Goal: Information Seeking & Learning: Learn about a topic

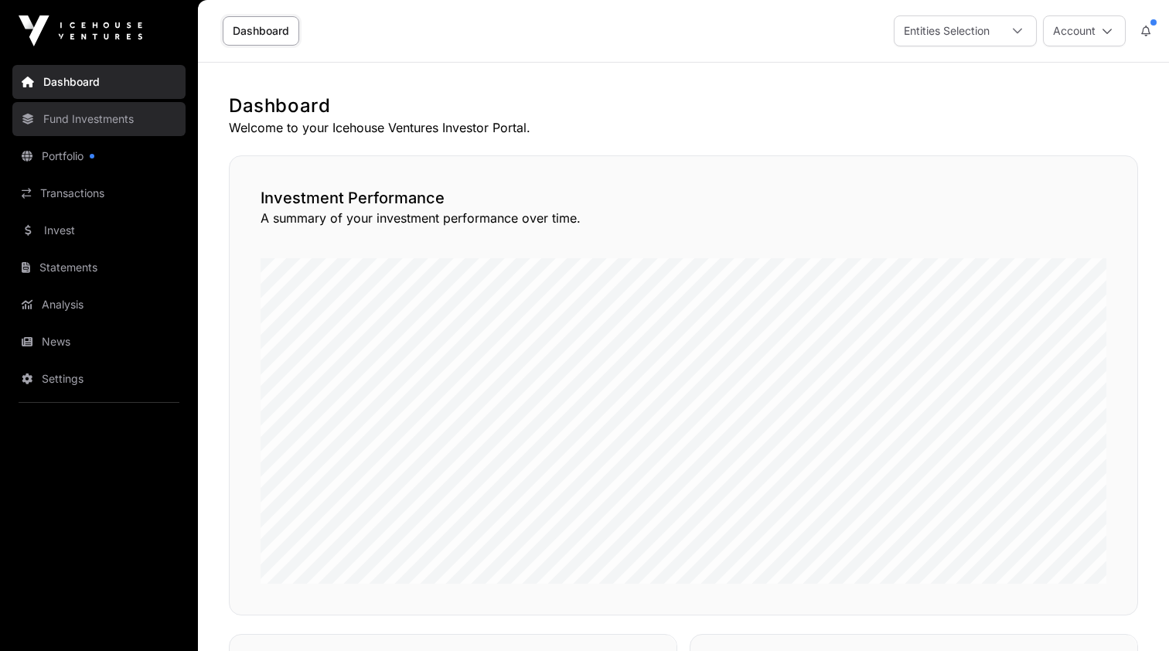
click at [67, 118] on link "Fund Investments" at bounding box center [98, 119] width 173 height 34
click at [97, 120] on link "Fund Investments" at bounding box center [98, 119] width 173 height 34
click at [255, 28] on link "Dashboard" at bounding box center [261, 30] width 77 height 29
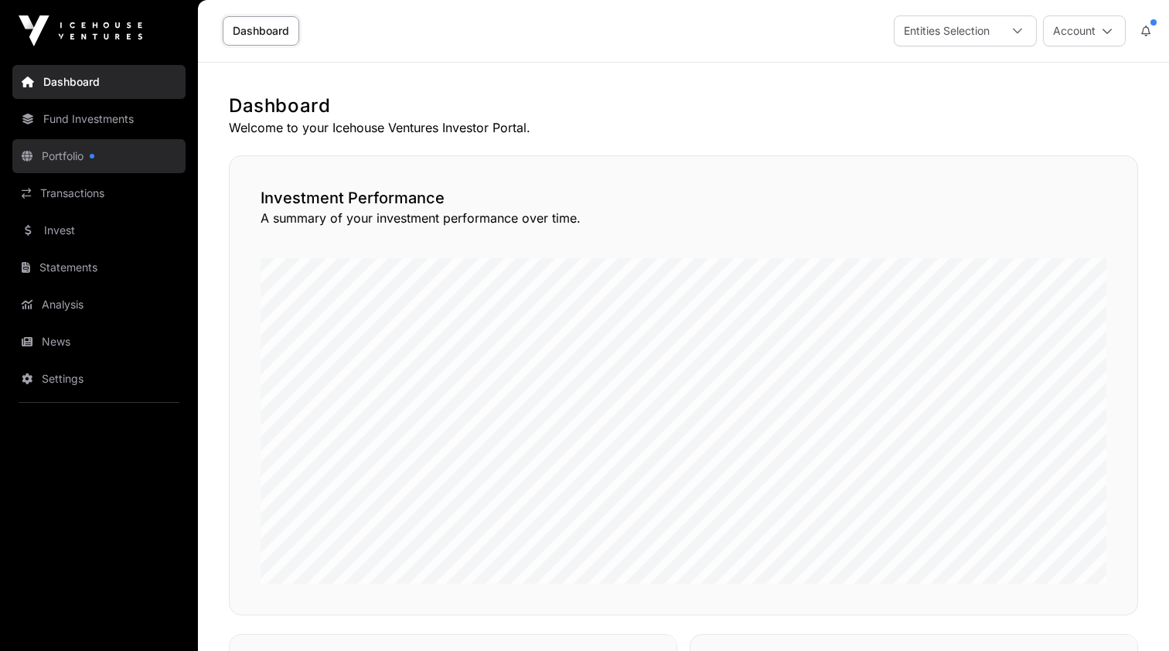
click at [62, 159] on link "Portfolio" at bounding box center [98, 156] width 173 height 34
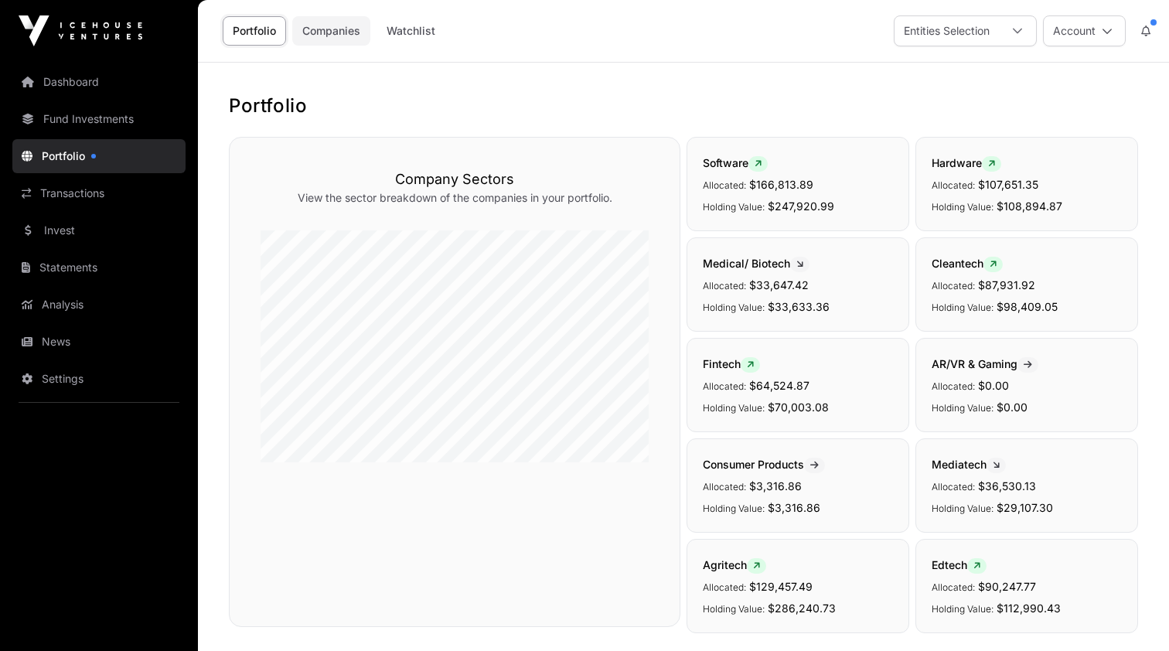
click at [329, 29] on link "Companies" at bounding box center [331, 30] width 78 height 29
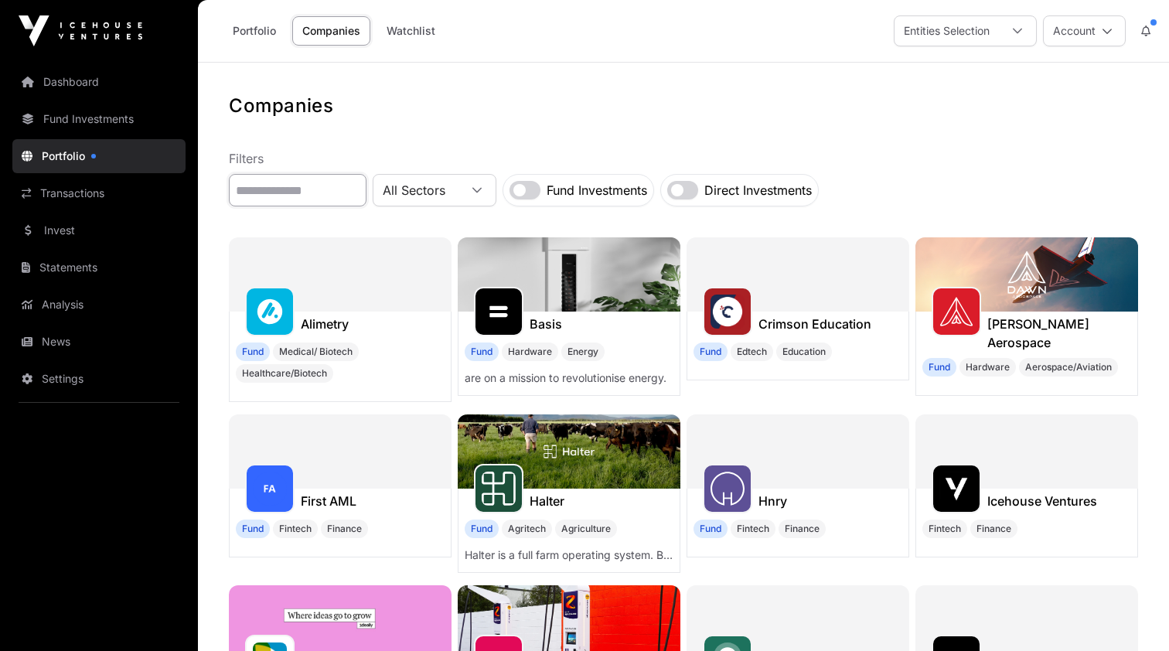
click at [351, 193] on input "text" at bounding box center [298, 190] width 138 height 32
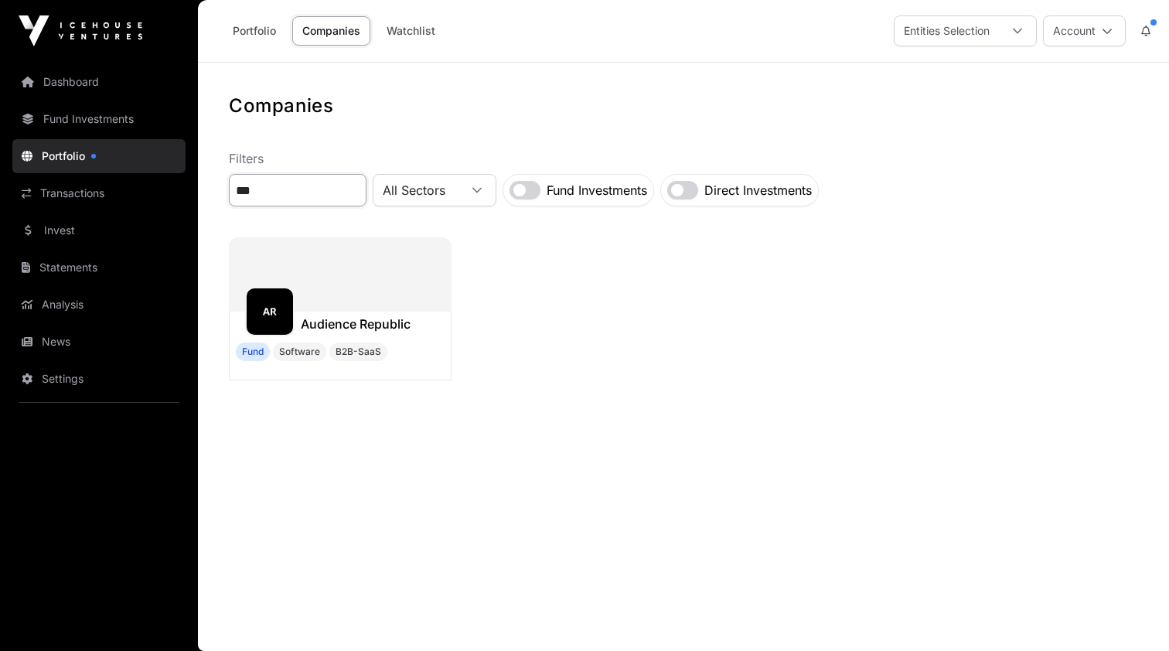
type input "***"
click at [318, 261] on div at bounding box center [340, 274] width 223 height 74
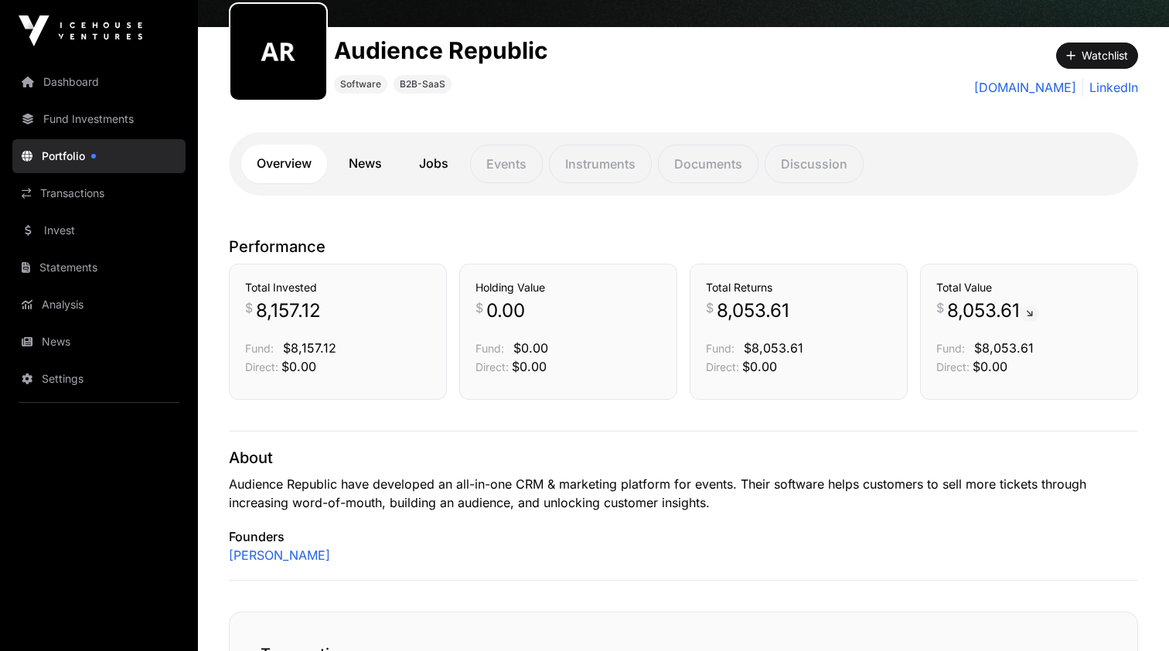
scroll to position [180, 0]
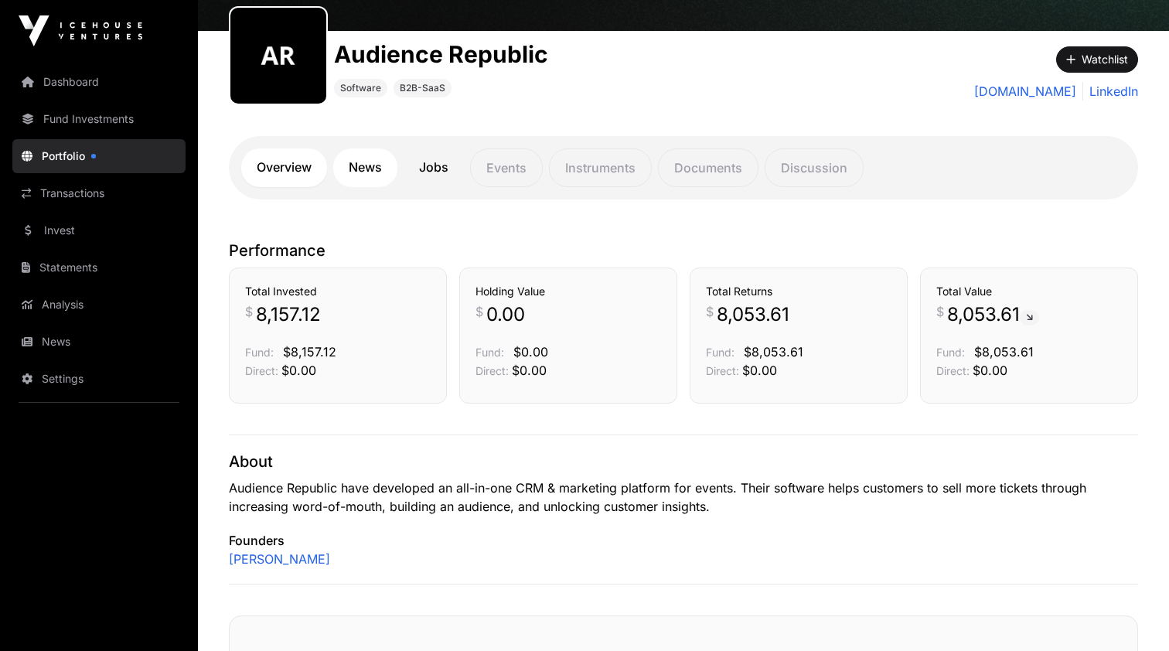
click at [365, 166] on link "News" at bounding box center [365, 167] width 64 height 39
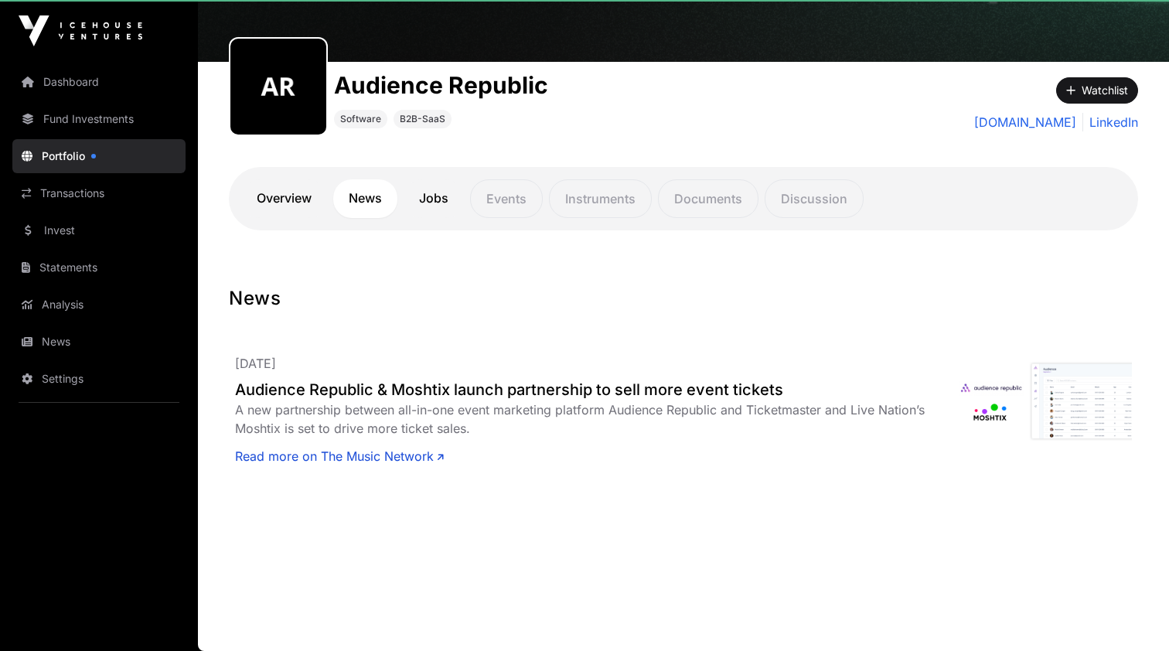
scroll to position [149, 0]
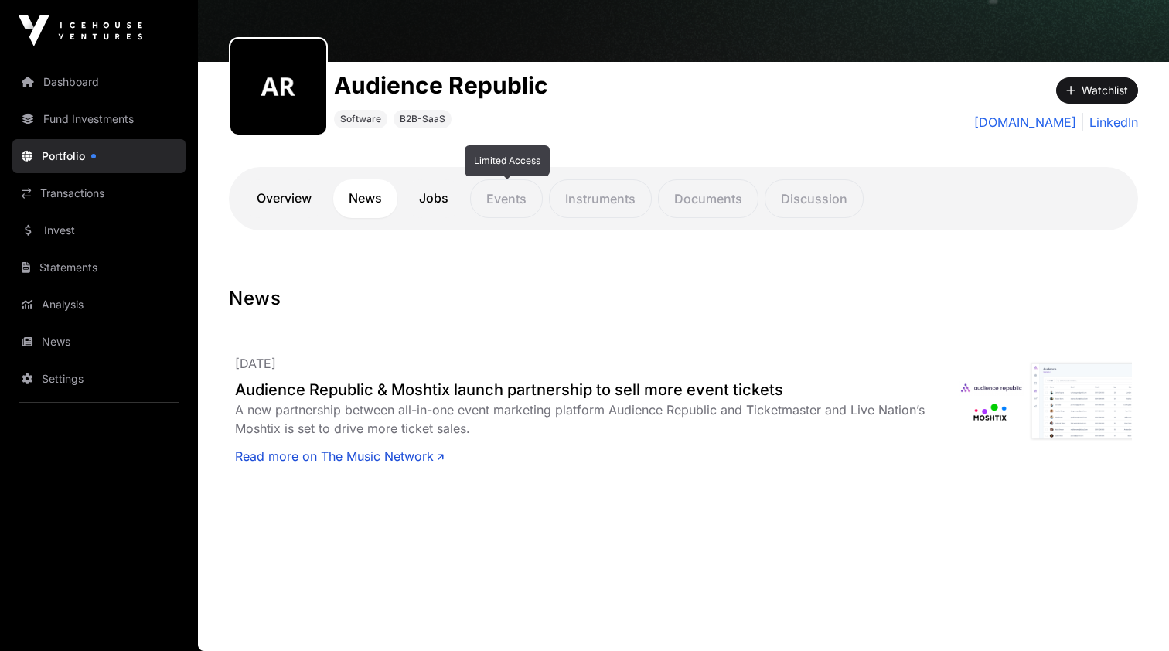
click at [496, 207] on p "Events" at bounding box center [506, 198] width 73 height 39
click at [719, 210] on p "Documents" at bounding box center [708, 198] width 101 height 39
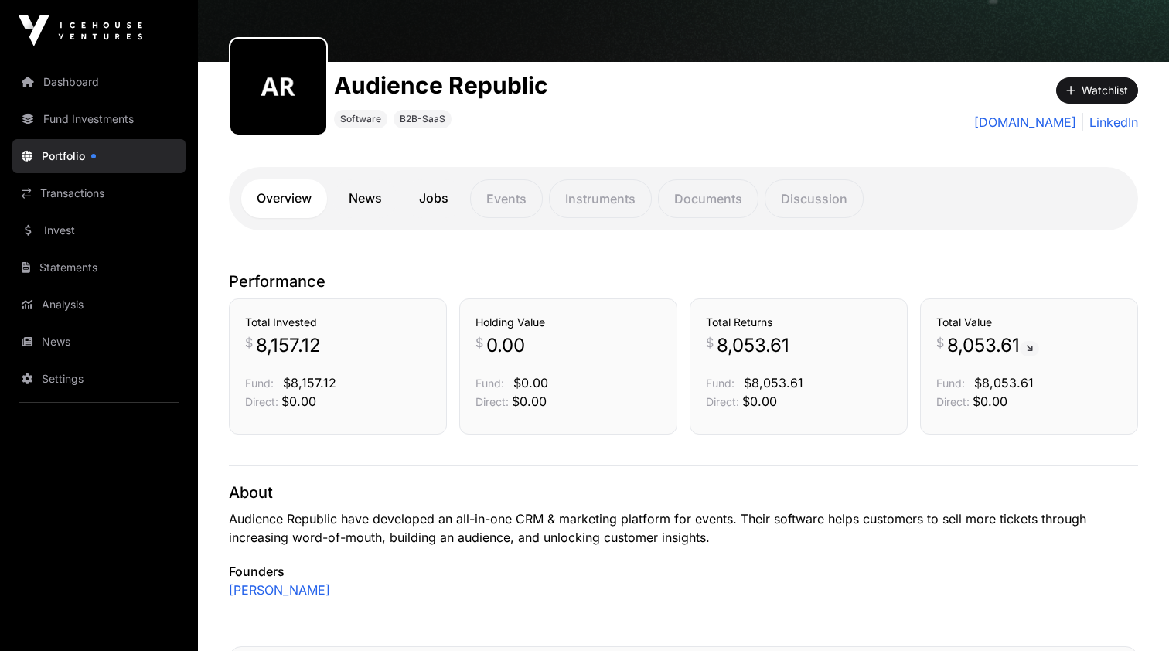
scroll to position [180, 0]
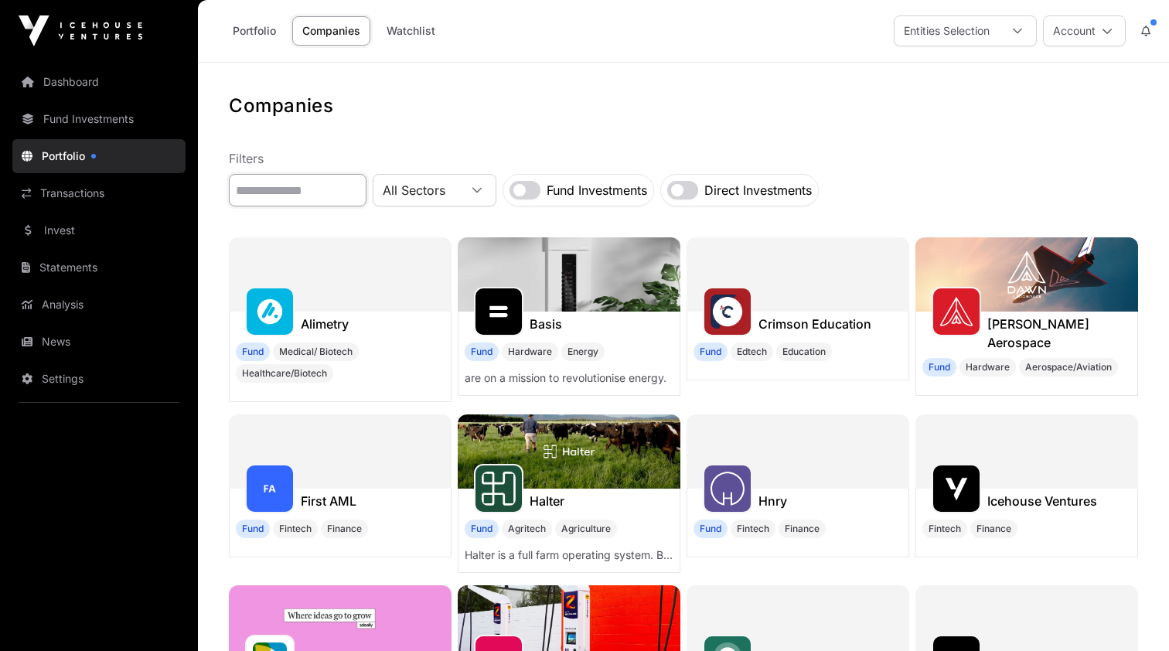
click at [264, 201] on input "text" at bounding box center [298, 190] width 138 height 32
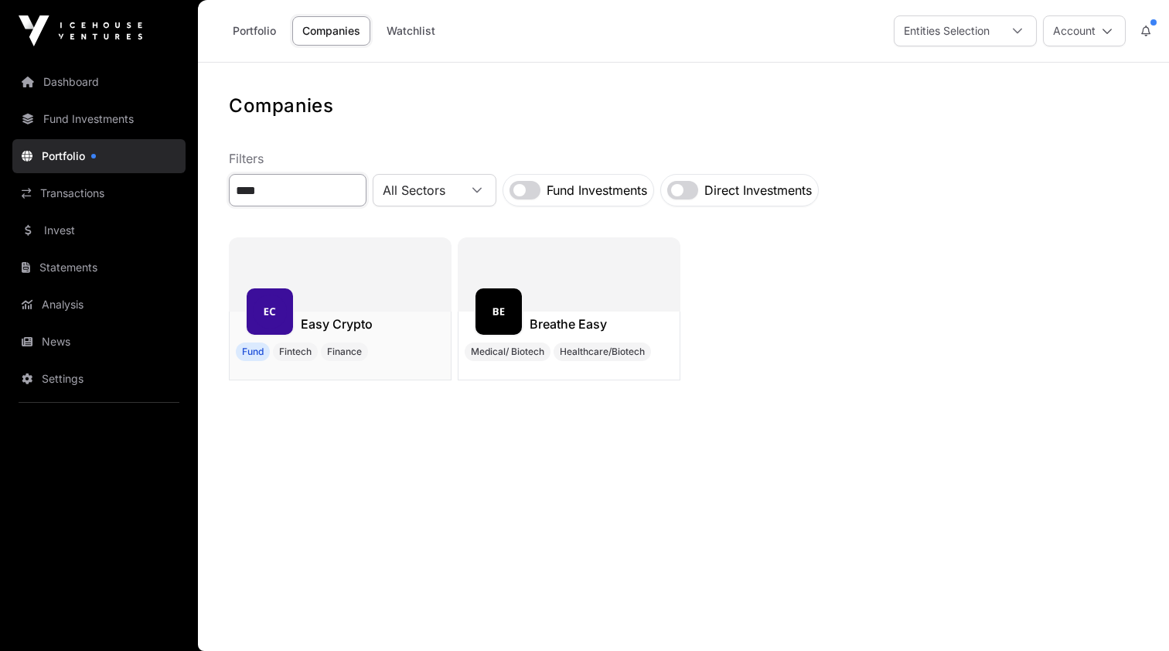
type input "****"
click at [283, 324] on img at bounding box center [270, 312] width 34 height 34
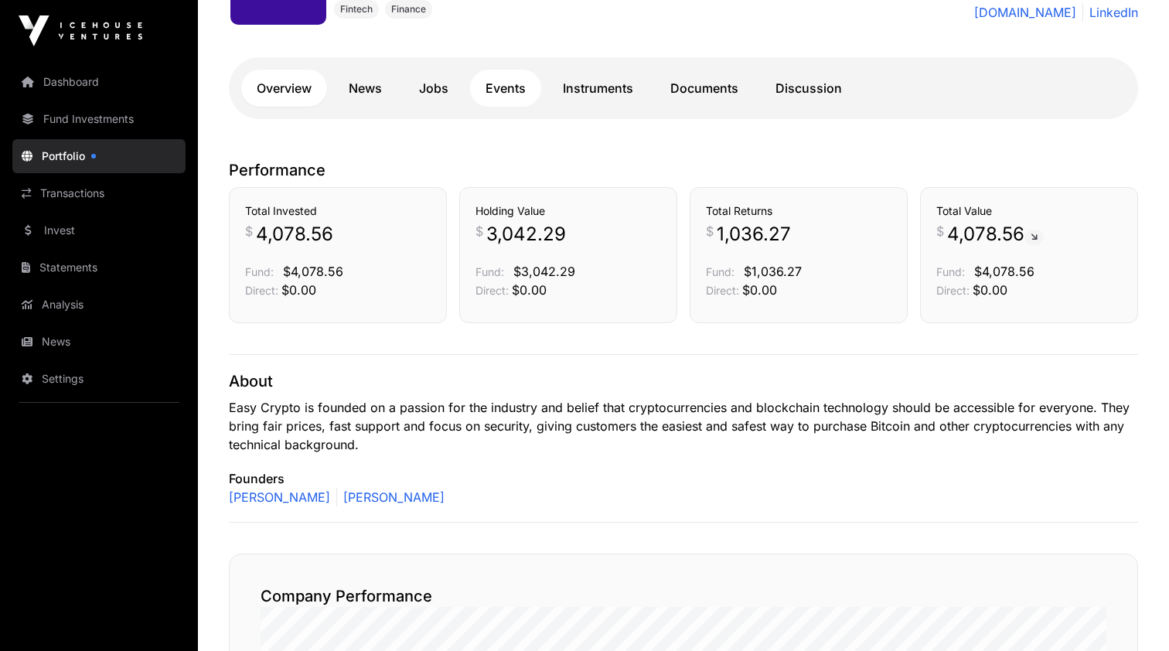
scroll to position [261, 0]
